Goal: Task Accomplishment & Management: Use online tool/utility

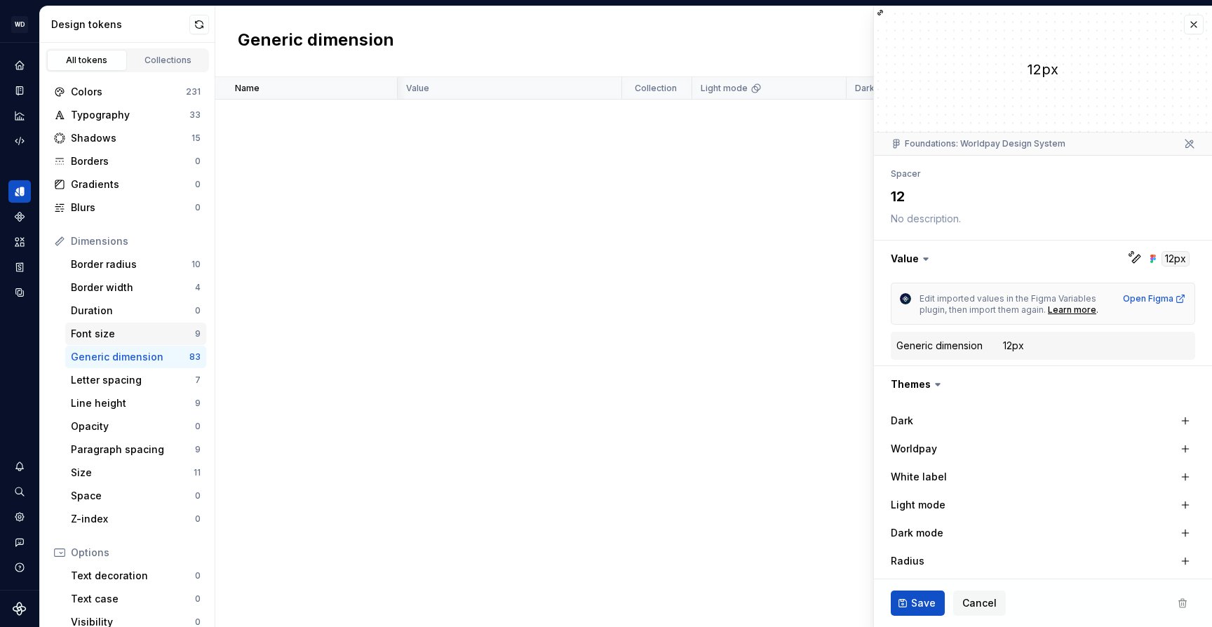
scroll to position [266, 0]
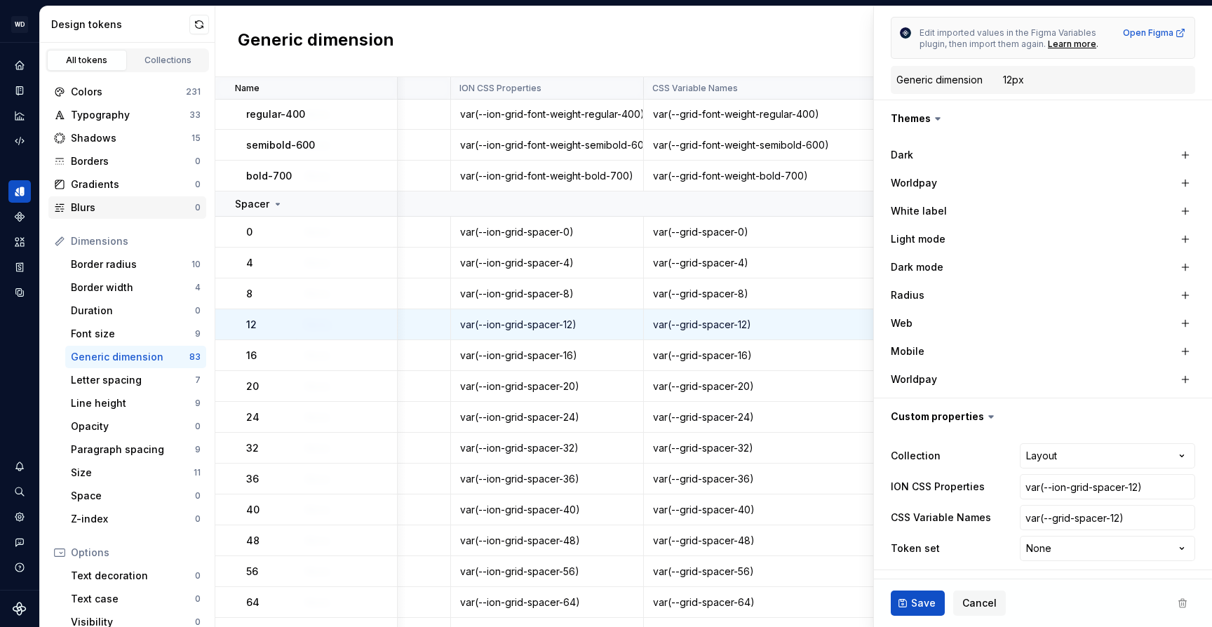
type textarea "*"
click at [114, 139] on div "Shadows" at bounding box center [131, 138] width 121 height 14
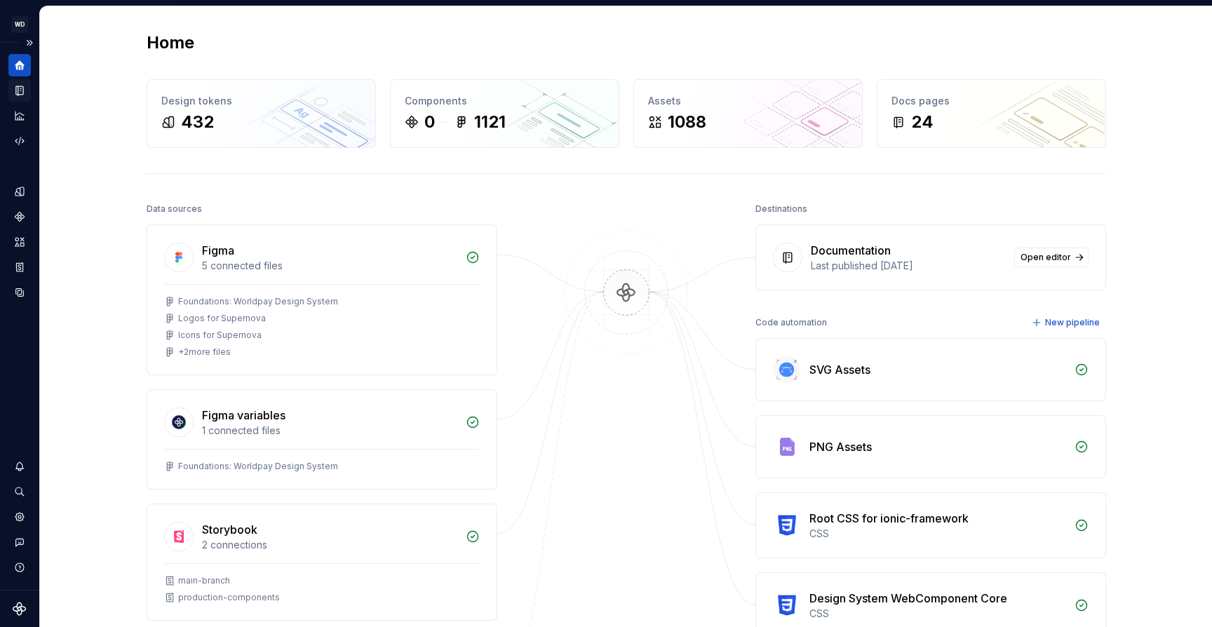
click at [15, 90] on icon "Documentation" at bounding box center [19, 90] width 13 height 13
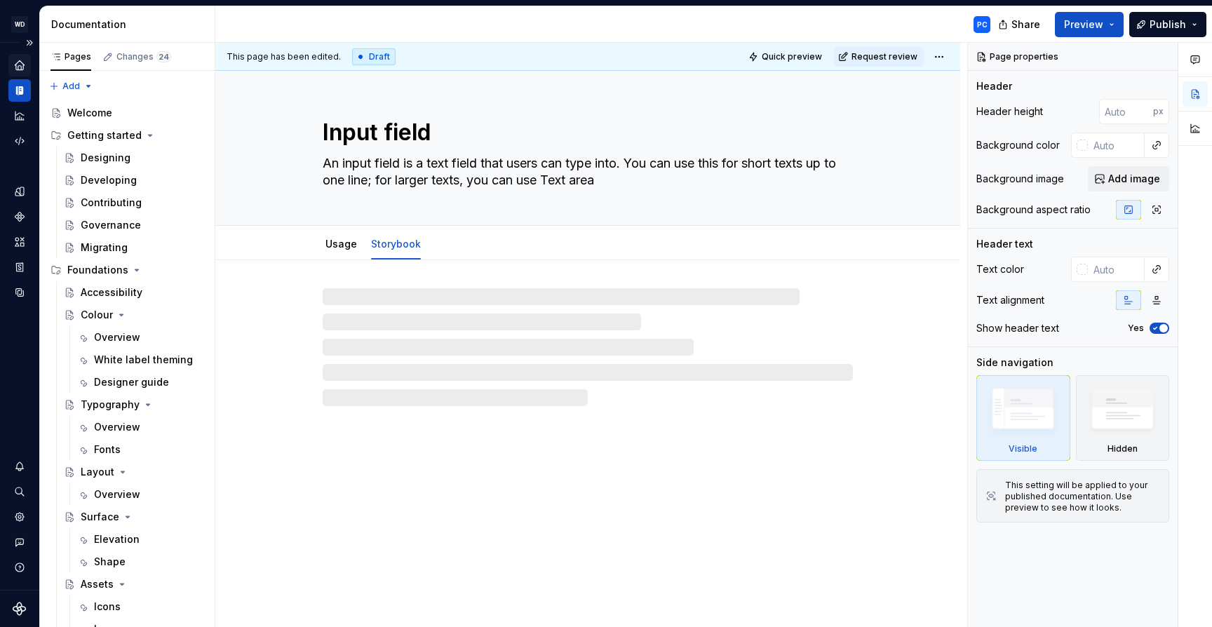
click at [20, 63] on icon "Home" at bounding box center [19, 64] width 9 height 9
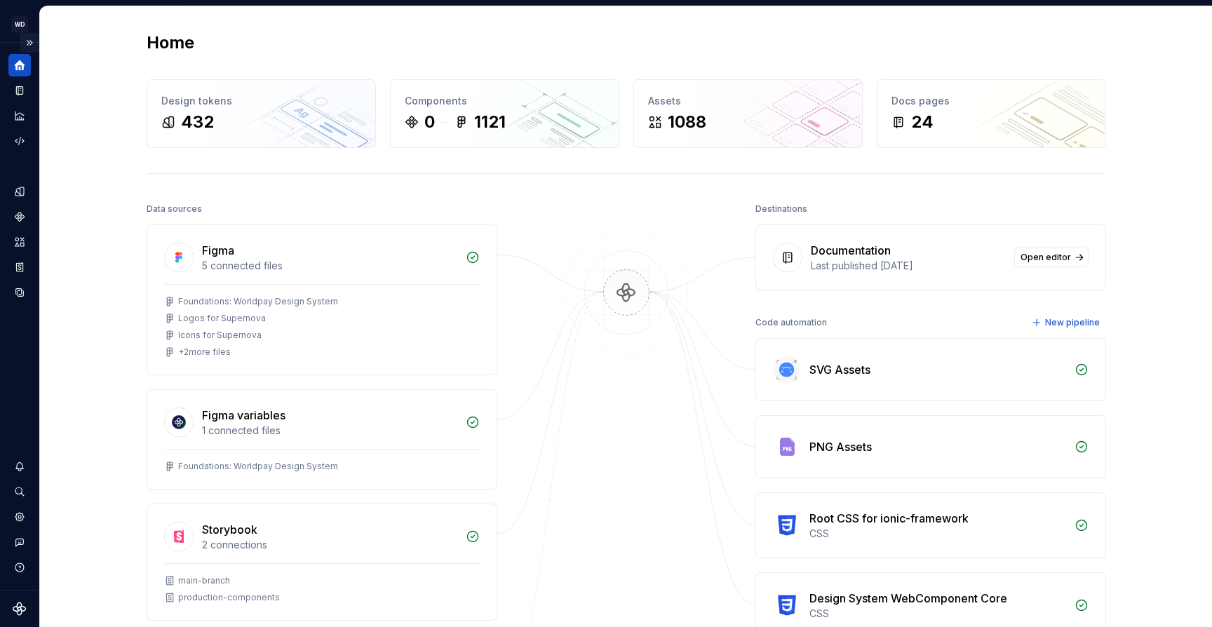
click at [34, 45] on button "Expand sidebar" at bounding box center [30, 43] width 20 height 20
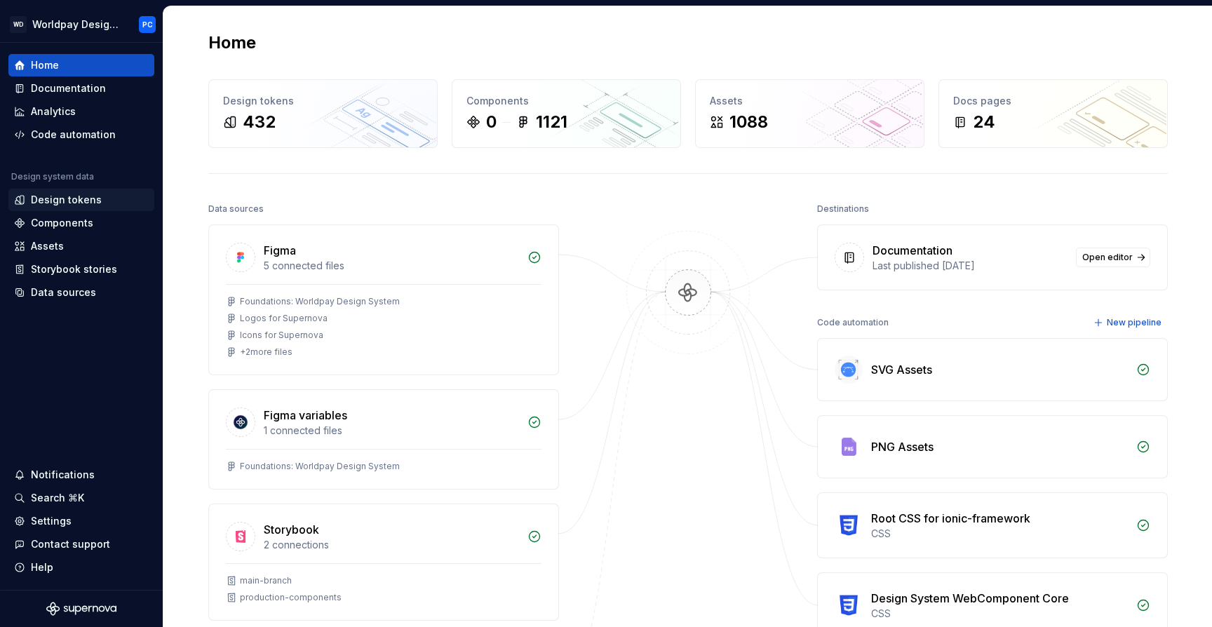
click at [81, 206] on div "Design tokens" at bounding box center [66, 200] width 71 height 14
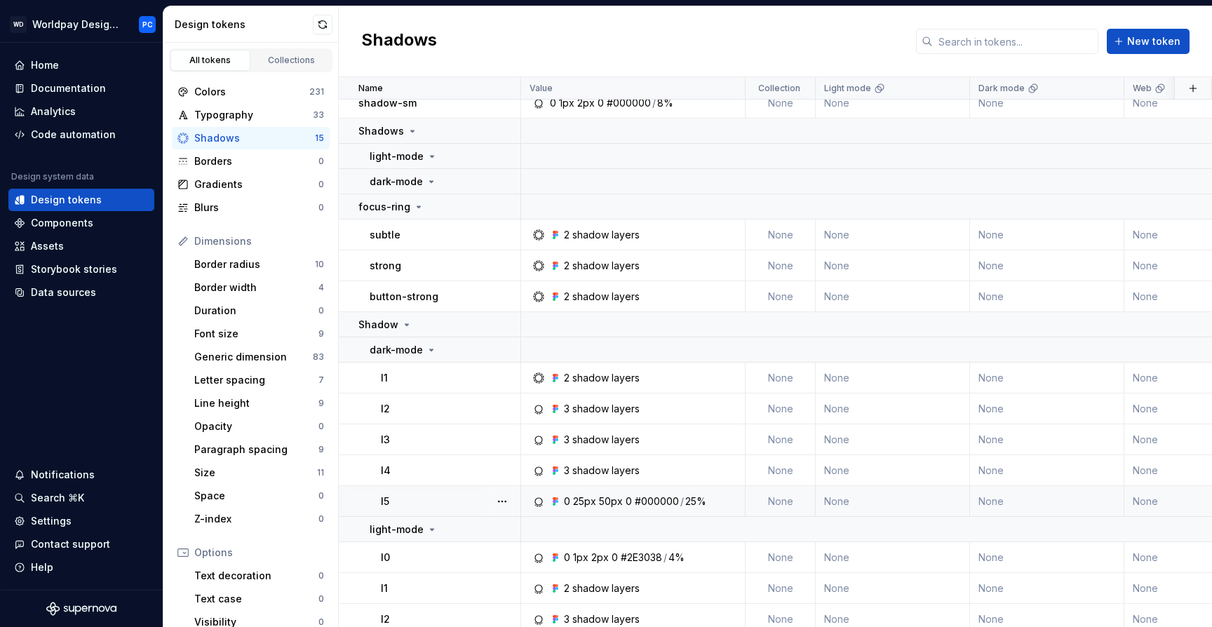
scroll to position [145, 0]
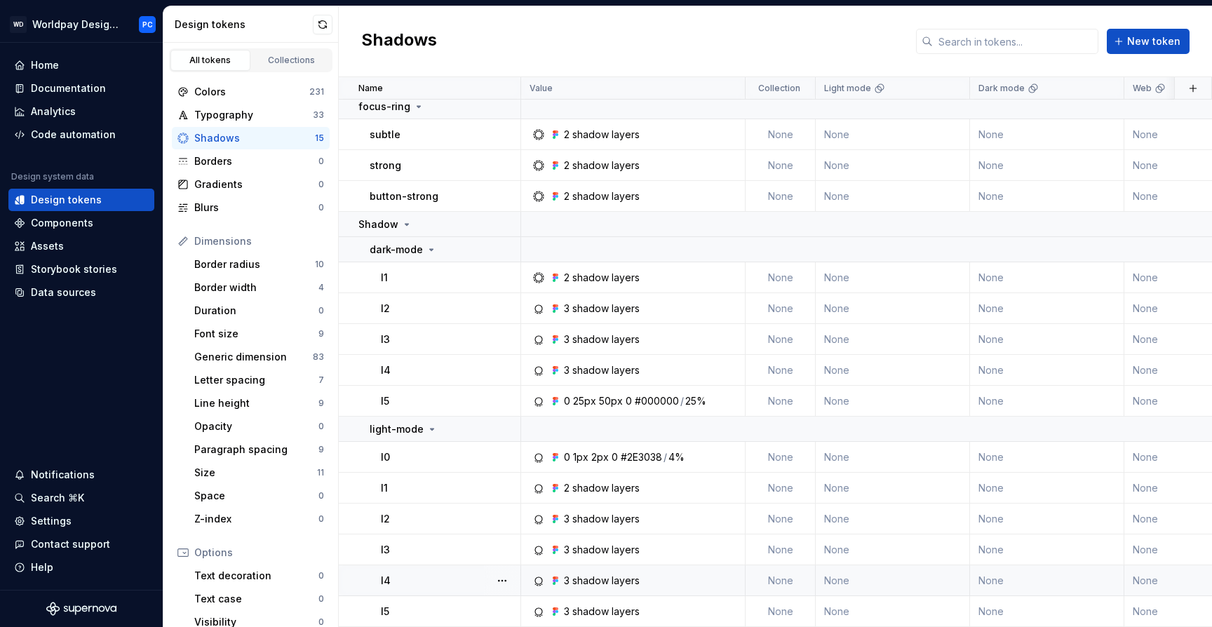
click at [415, 574] on div "l4" at bounding box center [450, 581] width 139 height 14
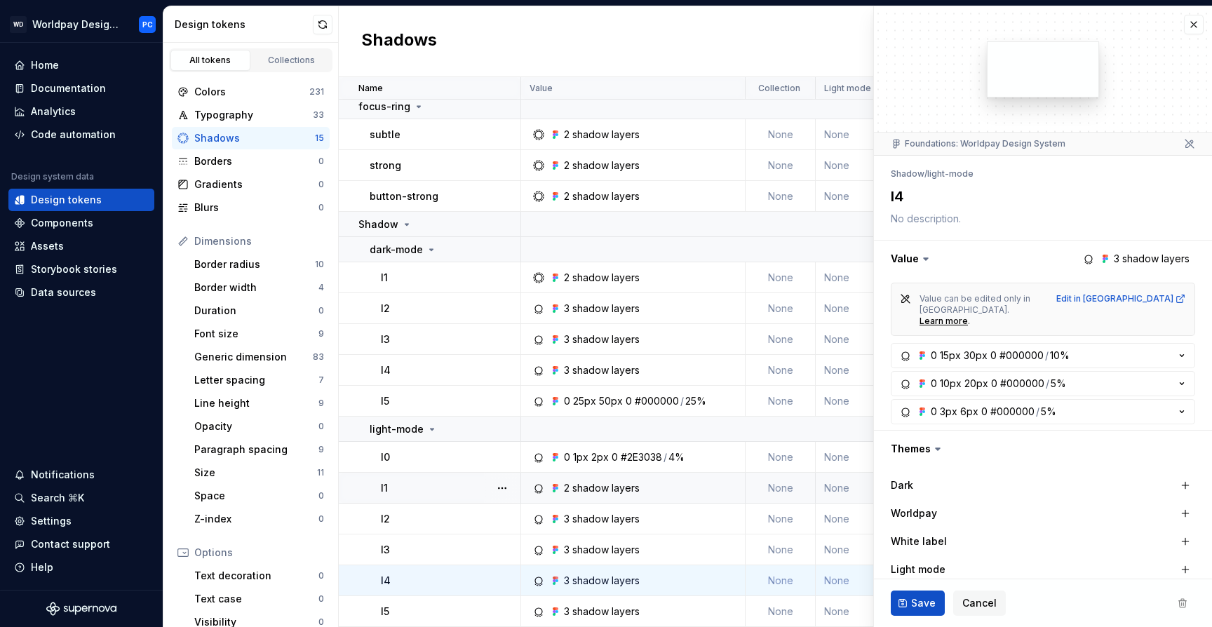
scroll to position [319, 0]
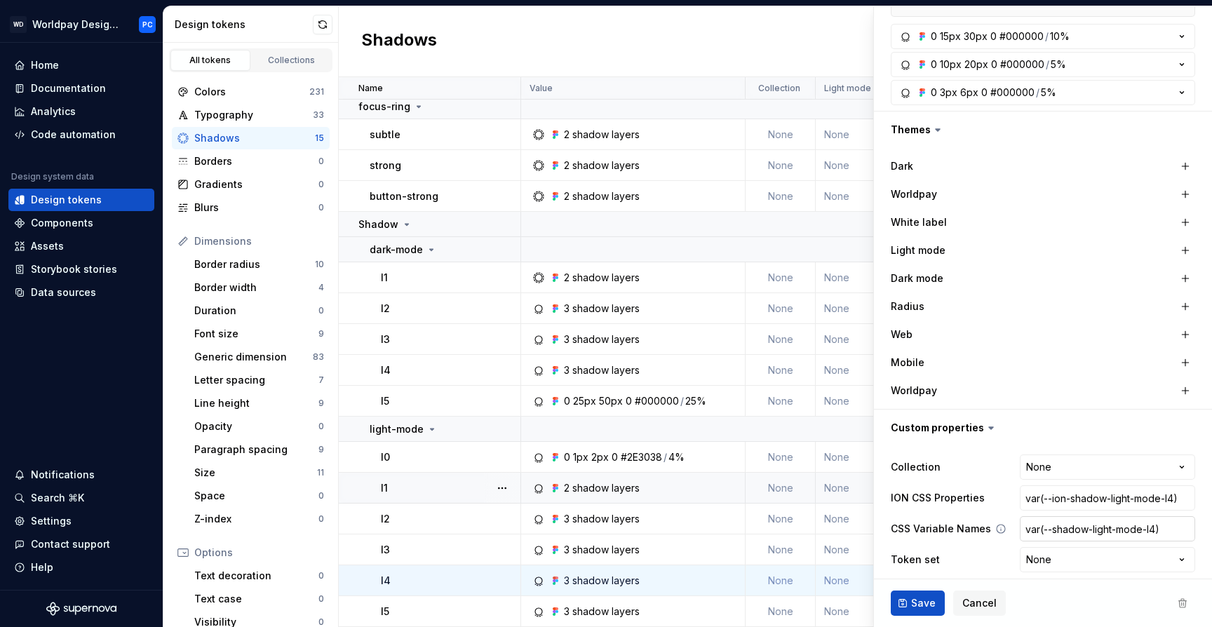
click at [1104, 522] on input "var(--shadow-light-mode-l4)" at bounding box center [1107, 528] width 175 height 25
click at [446, 363] on div "l4" at bounding box center [450, 370] width 139 height 14
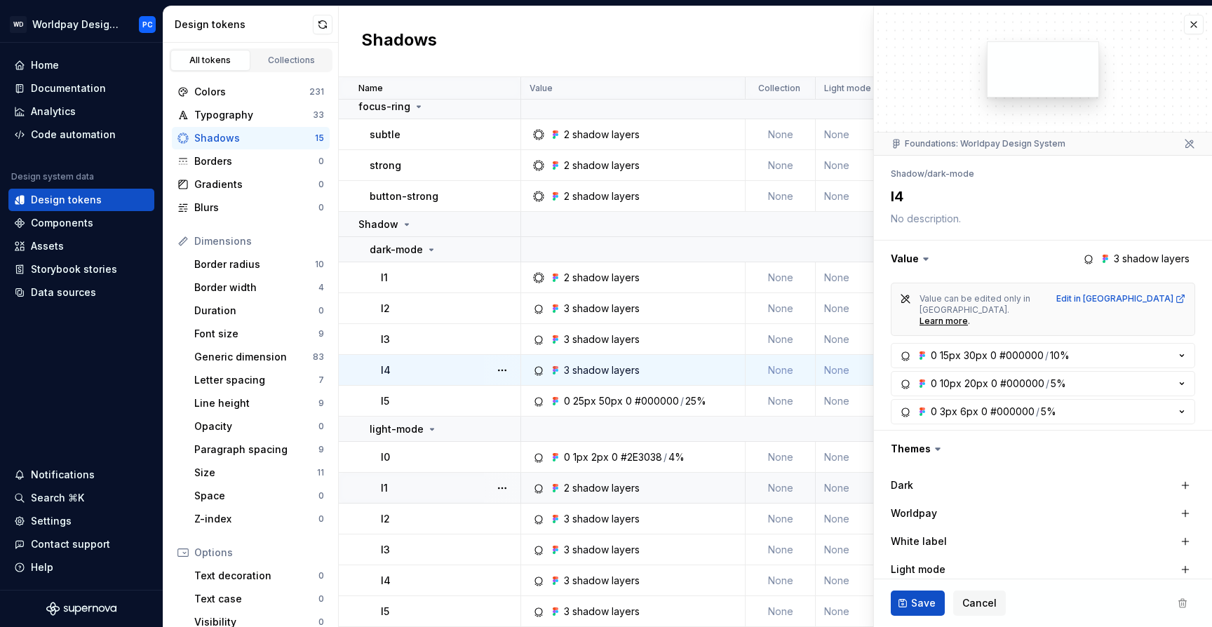
scroll to position [319, 0]
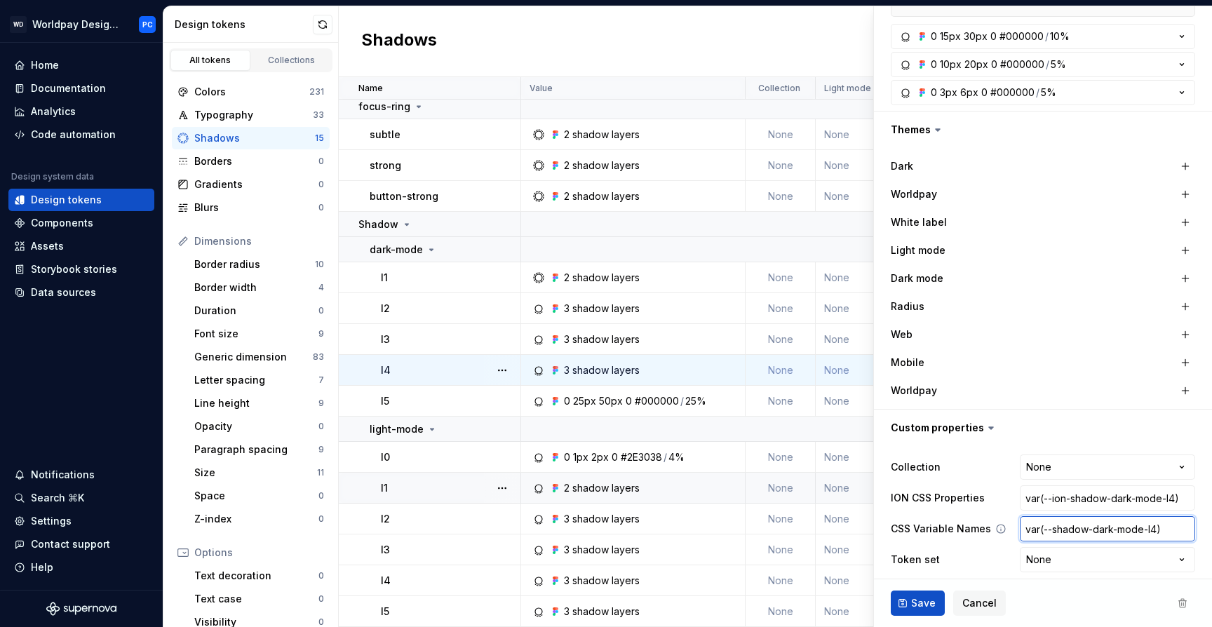
click at [1083, 516] on input "var(--shadow-dark-mode-l4)" at bounding box center [1107, 528] width 175 height 25
type textarea "*"
